Goal: Task Accomplishment & Management: Use online tool/utility

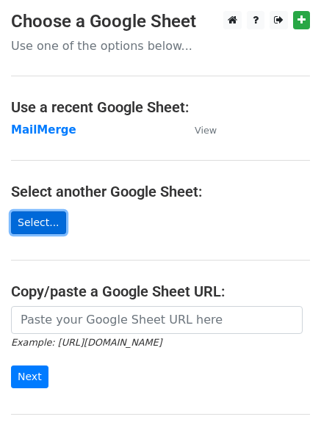
click at [37, 228] on link "Select..." at bounding box center [38, 222] width 55 height 23
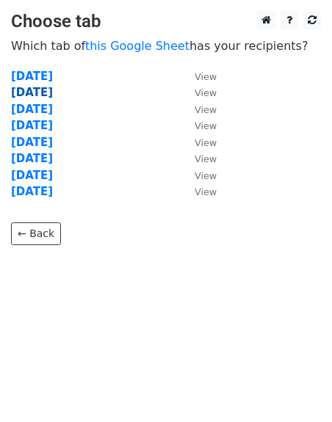
click at [37, 90] on strong "02/09/2025" at bounding box center [32, 92] width 42 height 13
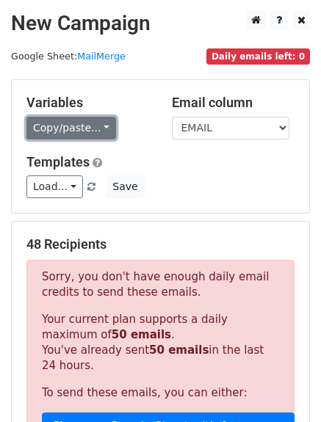
click at [69, 132] on link "Copy/paste..." at bounding box center [71, 128] width 90 height 23
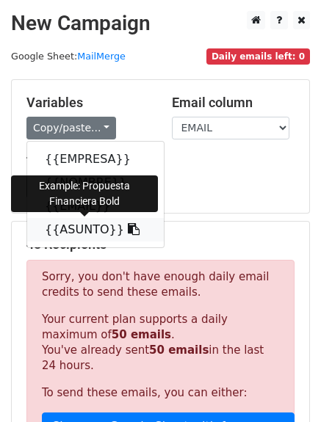
click at [70, 236] on link "{{ASUNTO}}" at bounding box center [95, 229] width 137 height 23
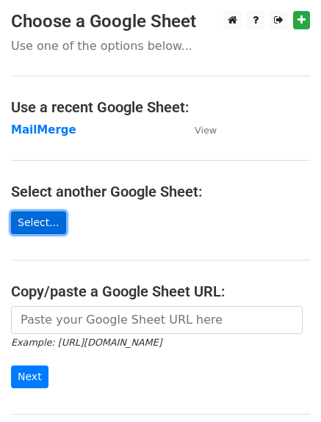
click at [23, 227] on link "Select..." at bounding box center [38, 222] width 55 height 23
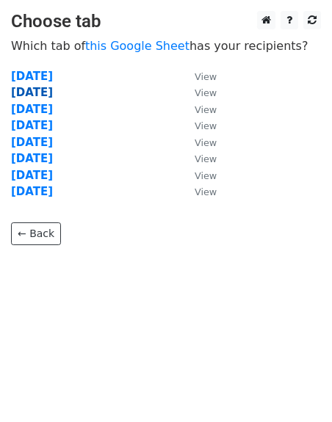
click at [35, 92] on strong "[DATE]" at bounding box center [32, 92] width 42 height 13
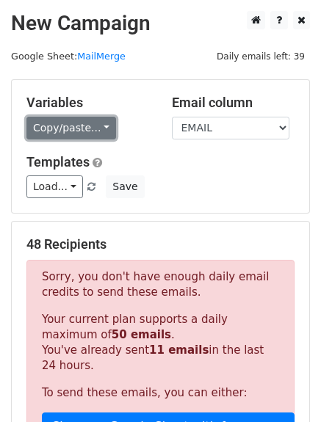
click at [54, 131] on link "Copy/paste..." at bounding box center [71, 128] width 90 height 23
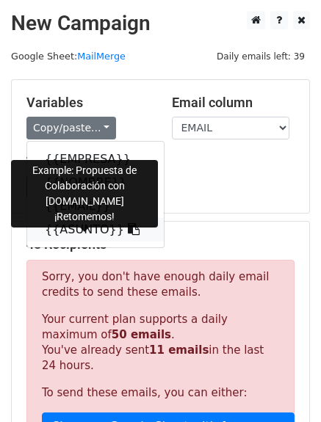
click at [87, 228] on link "{{ASUNTO}}" at bounding box center [95, 229] width 137 height 23
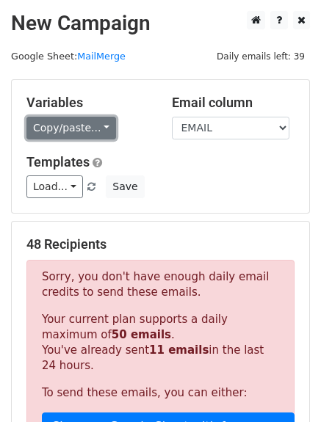
click at [56, 126] on link "Copy/paste..." at bounding box center [71, 128] width 90 height 23
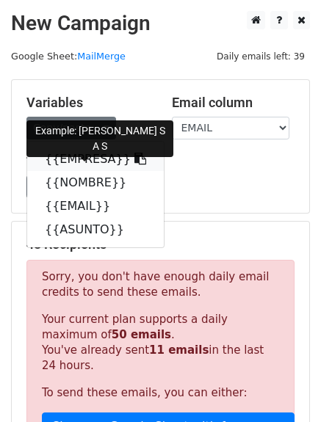
click at [66, 162] on link "{{EMPRESA}}" at bounding box center [95, 159] width 137 height 23
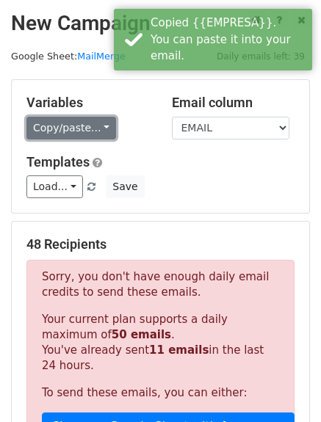
click at [54, 126] on link "Copy/paste..." at bounding box center [71, 128] width 90 height 23
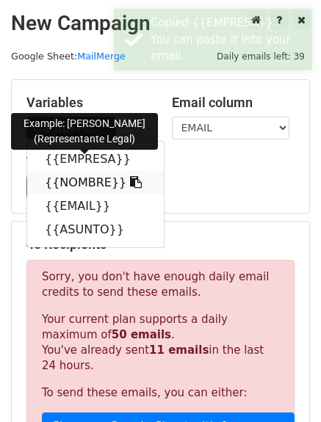
click at [68, 183] on link "{{NOMBRE}}" at bounding box center [95, 182] width 137 height 23
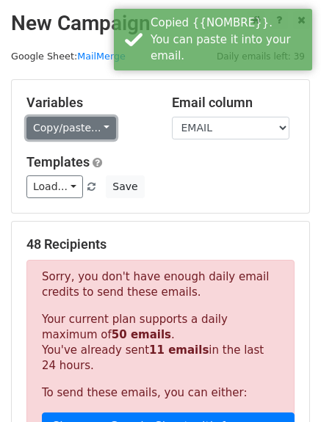
click at [69, 123] on link "Copy/paste..." at bounding box center [71, 128] width 90 height 23
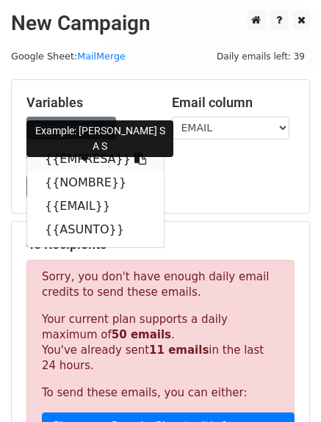
click at [63, 159] on link "{{EMPRESA}}" at bounding box center [95, 159] width 137 height 23
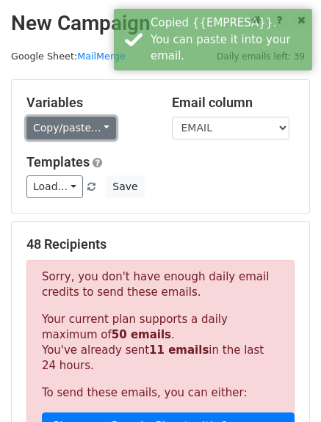
click at [57, 130] on link "Copy/paste..." at bounding box center [71, 128] width 90 height 23
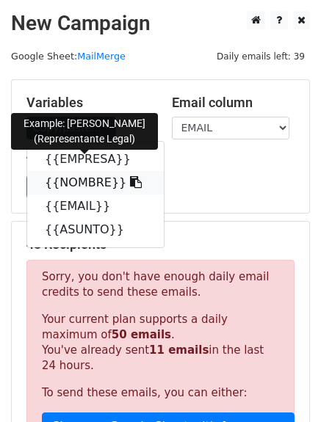
click at [60, 184] on link "{{NOMBRE}}" at bounding box center [95, 182] width 137 height 23
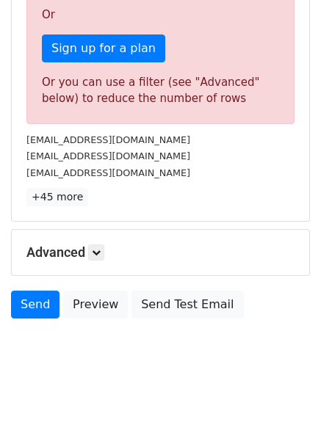
scroll to position [462, 0]
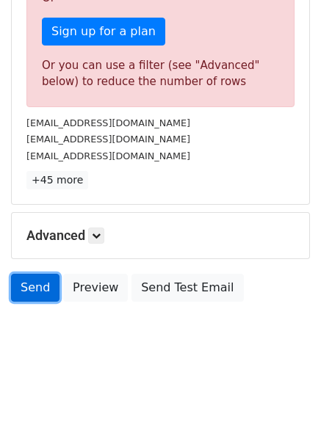
click at [37, 284] on link "Send" at bounding box center [35, 288] width 48 height 28
